Goal: Check status: Check status

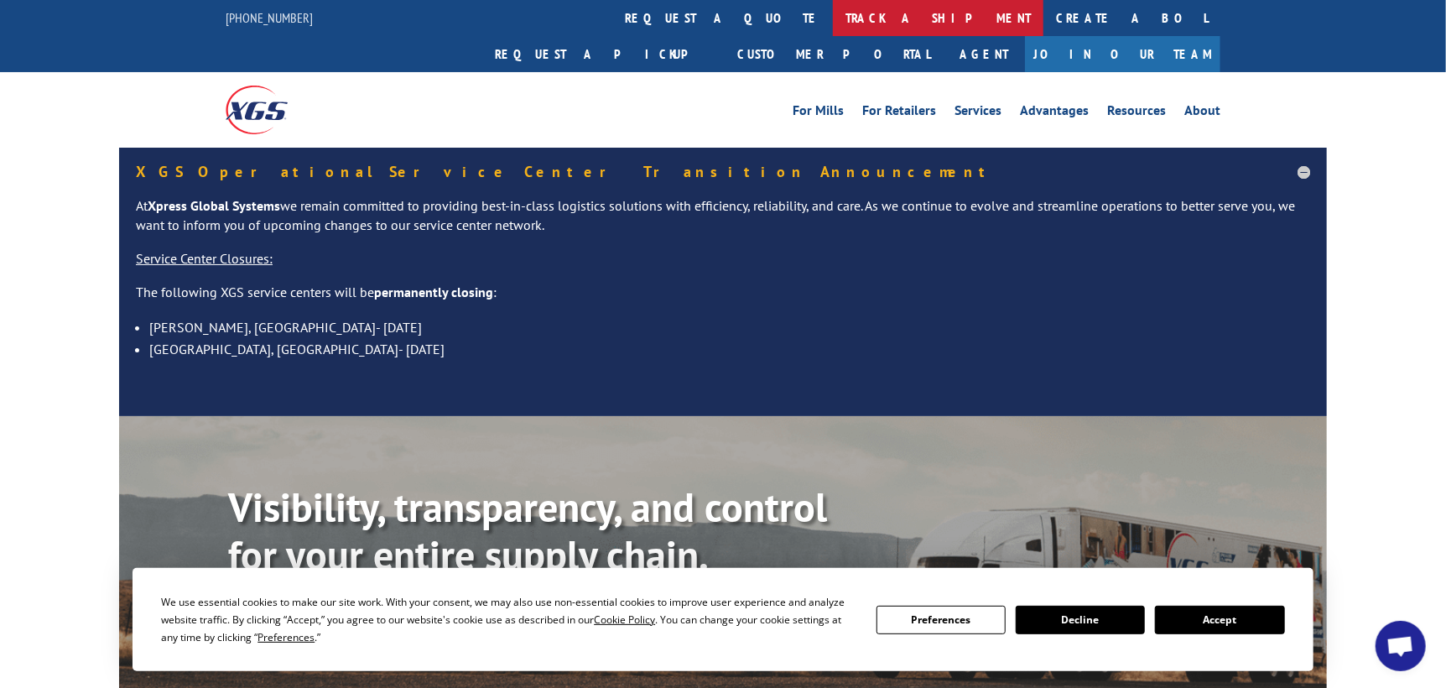
click at [833, 19] on link "track a shipment" at bounding box center [938, 18] width 211 height 36
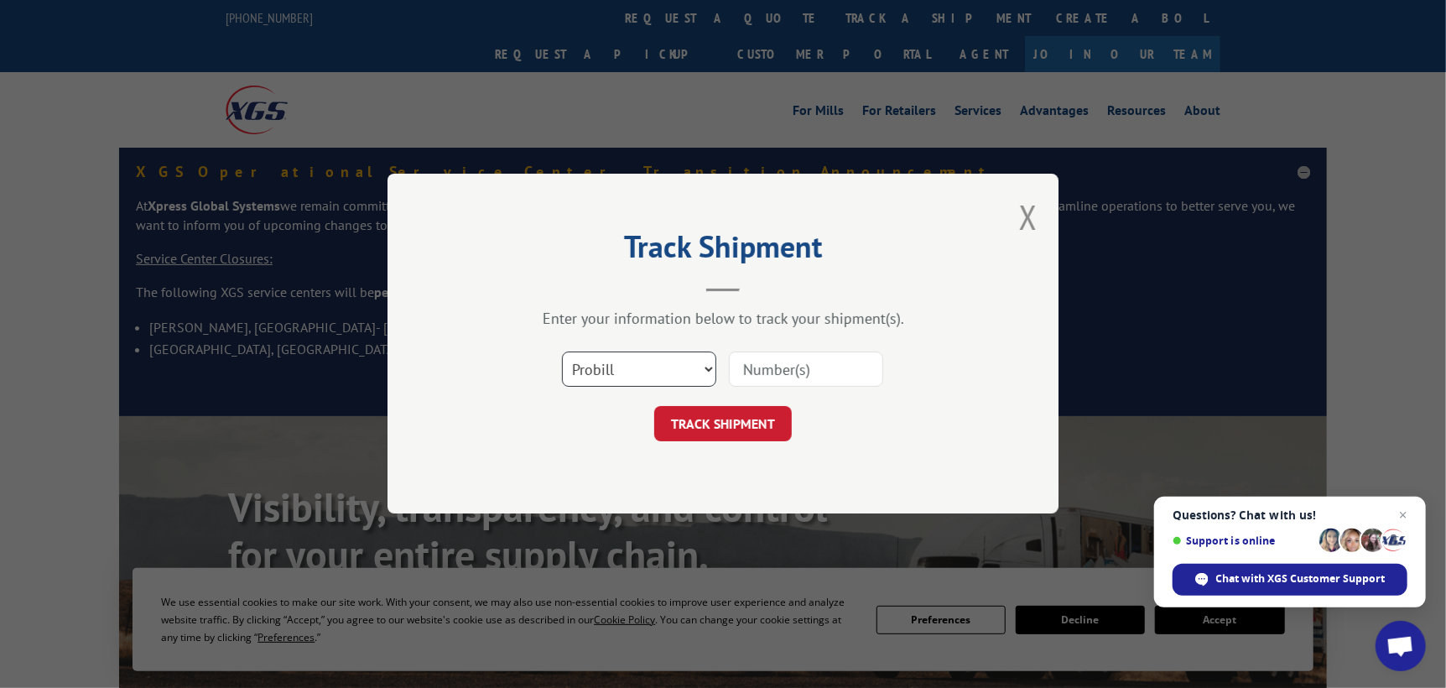
click at [623, 373] on select "Select category... Probill BOL PO" at bounding box center [639, 369] width 154 height 35
select select "po"
click at [562, 352] on select "Select category... Probill BOL PO" at bounding box center [639, 369] width 154 height 35
click at [800, 372] on input at bounding box center [806, 369] width 154 height 35
type input "ST09844"
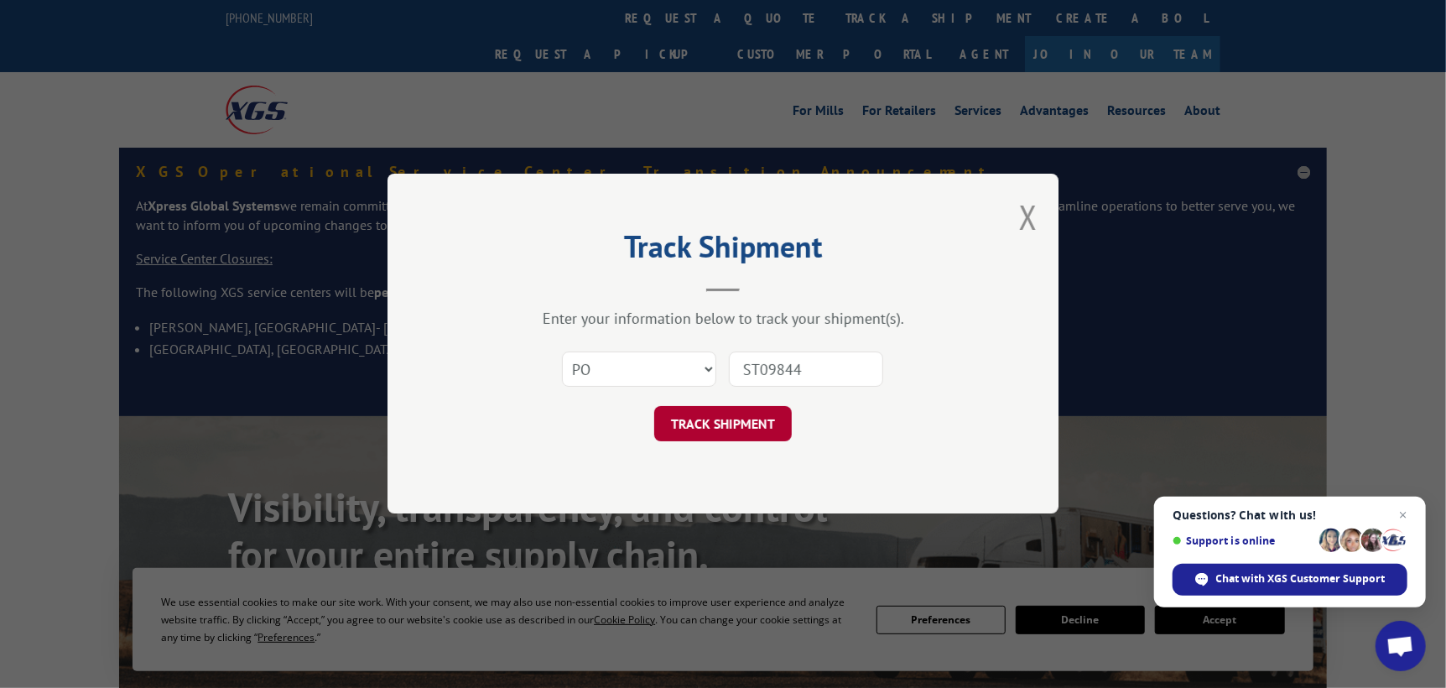
click at [749, 419] on button "TRACK SHIPMENT" at bounding box center [723, 424] width 138 height 35
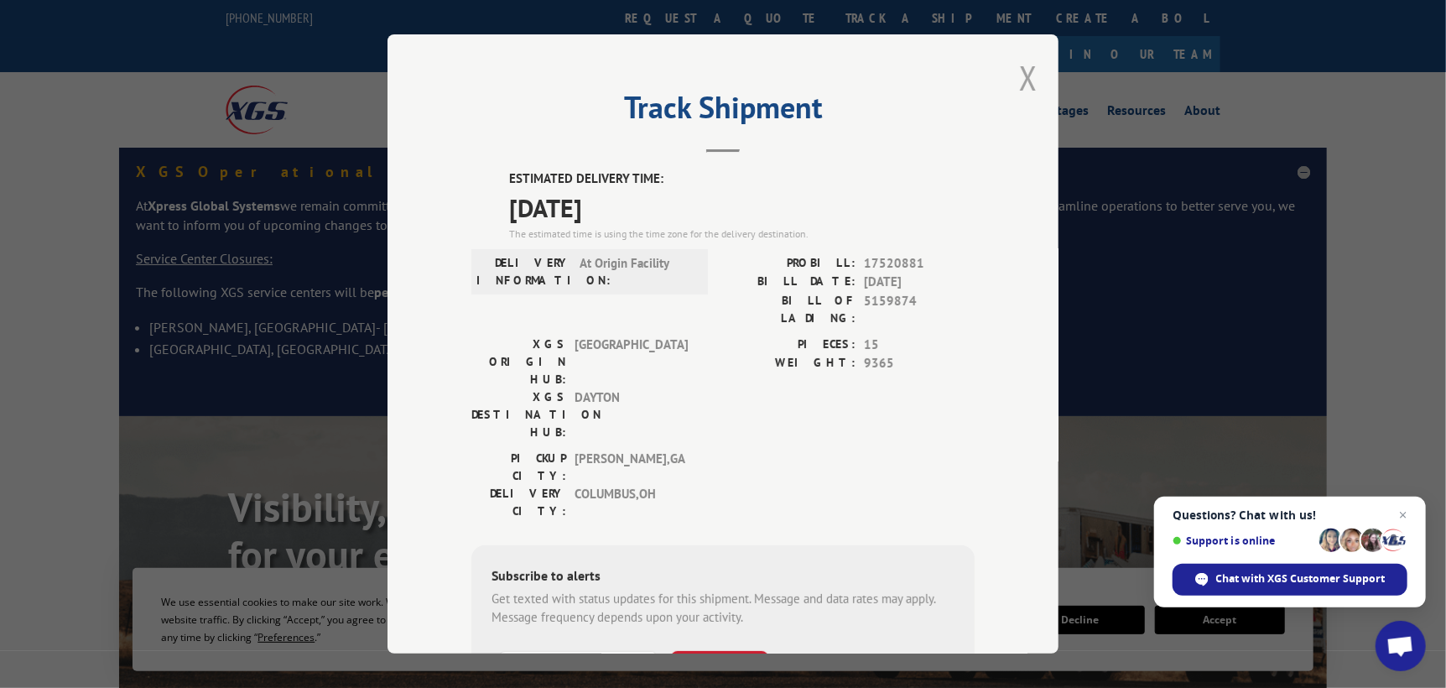
click at [1024, 76] on button "Close modal" at bounding box center [1028, 77] width 18 height 44
